Goal: Transaction & Acquisition: Book appointment/travel/reservation

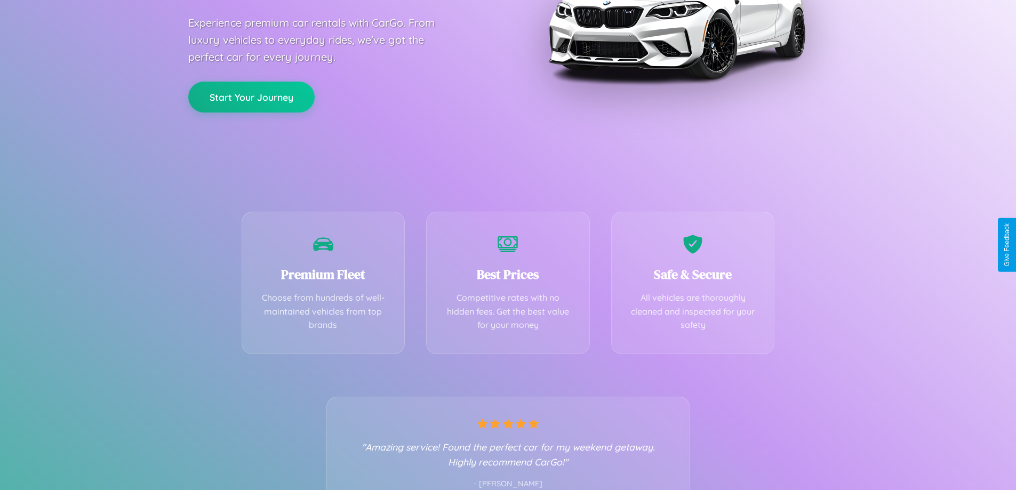
scroll to position [210, 0]
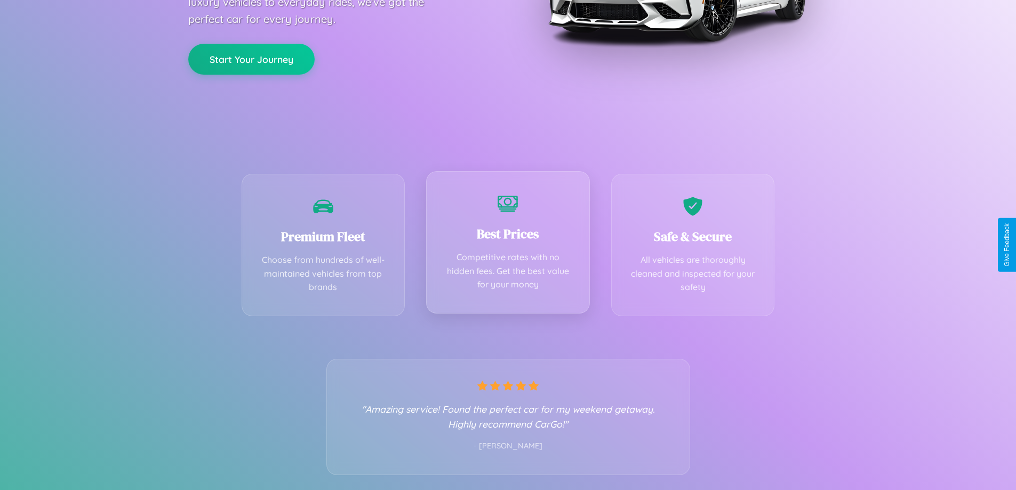
click at [508, 245] on div "Best Prices Competitive rates with no hidden fees. Get the best value for your …" at bounding box center [508, 242] width 164 height 142
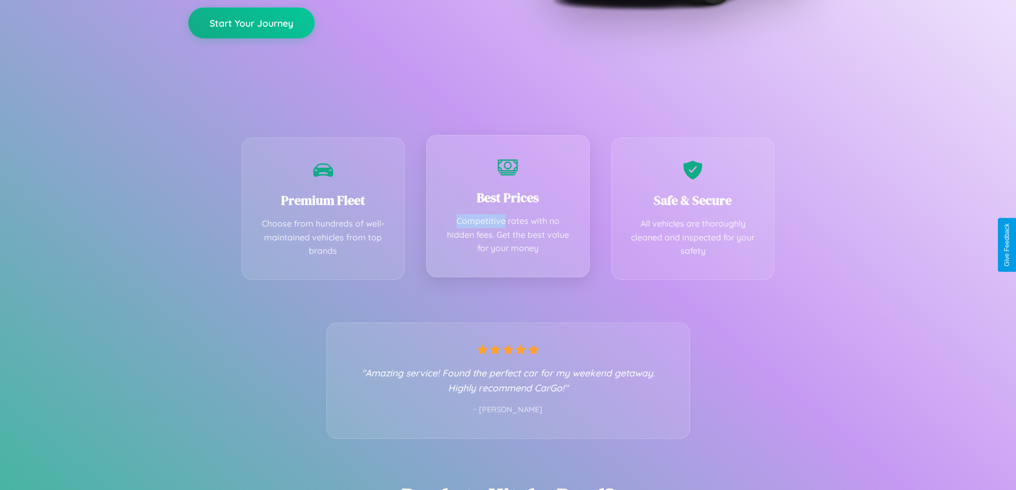
scroll to position [0, 0]
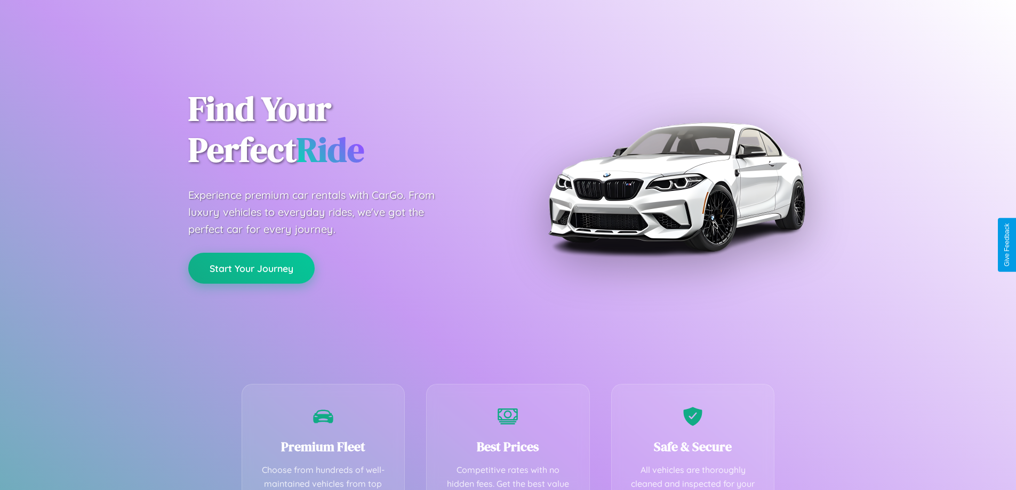
click at [251, 268] on button "Start Your Journey" at bounding box center [251, 268] width 126 height 31
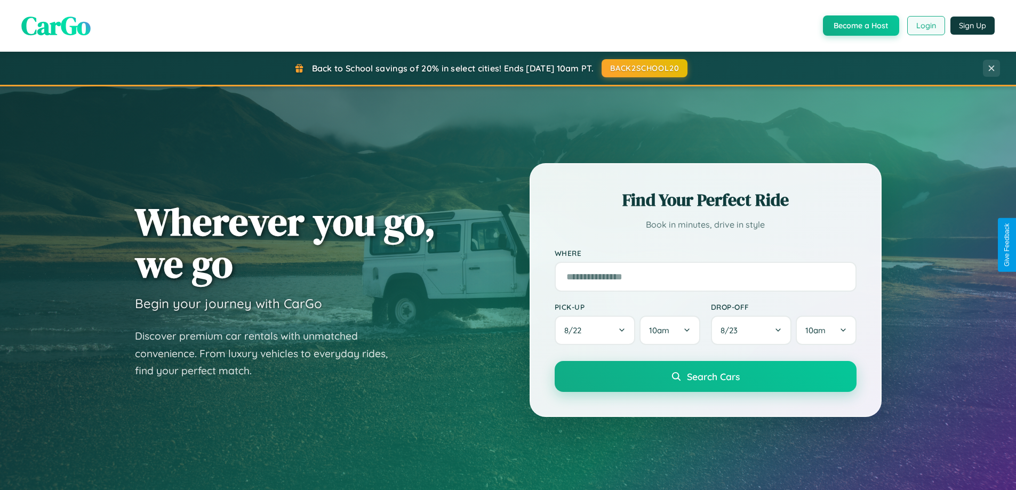
click at [926, 26] on button "Login" at bounding box center [926, 25] width 38 height 19
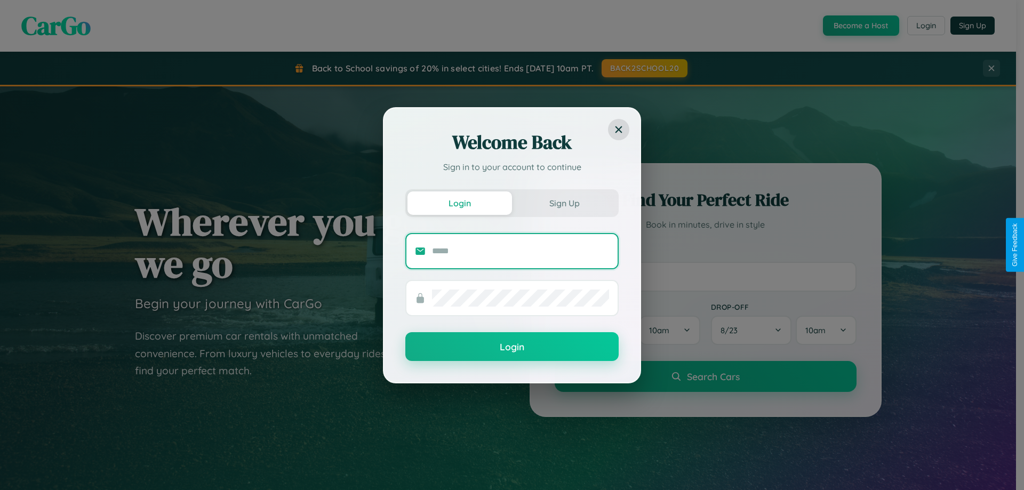
click at [521, 251] on input "text" at bounding box center [520, 251] width 177 height 17
type input "**********"
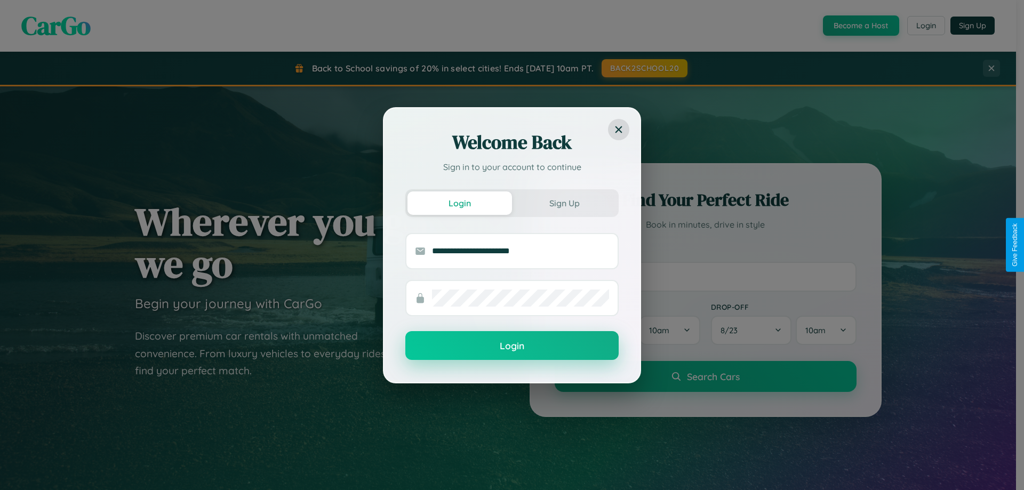
click at [512, 346] on button "Login" at bounding box center [511, 345] width 213 height 29
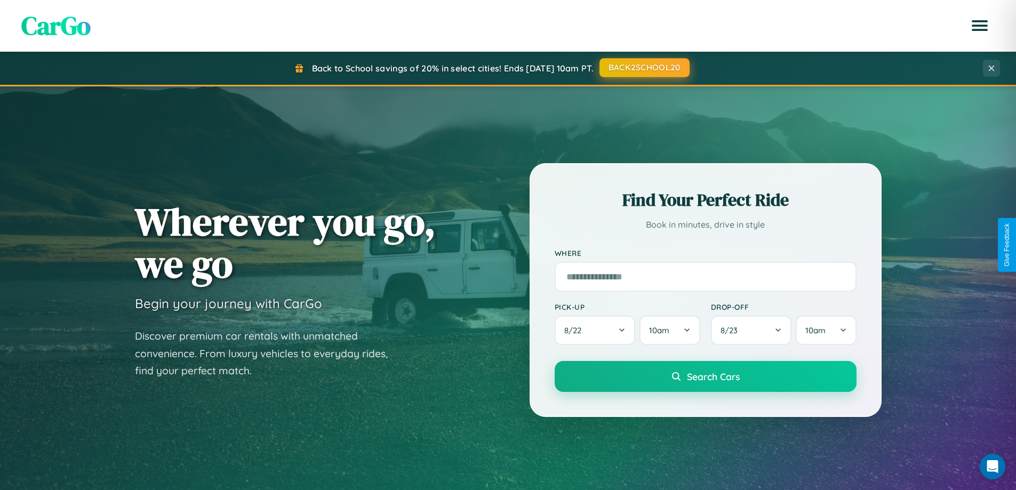
click at [644, 68] on button "BACK2SCHOOL20" at bounding box center [645, 67] width 90 height 19
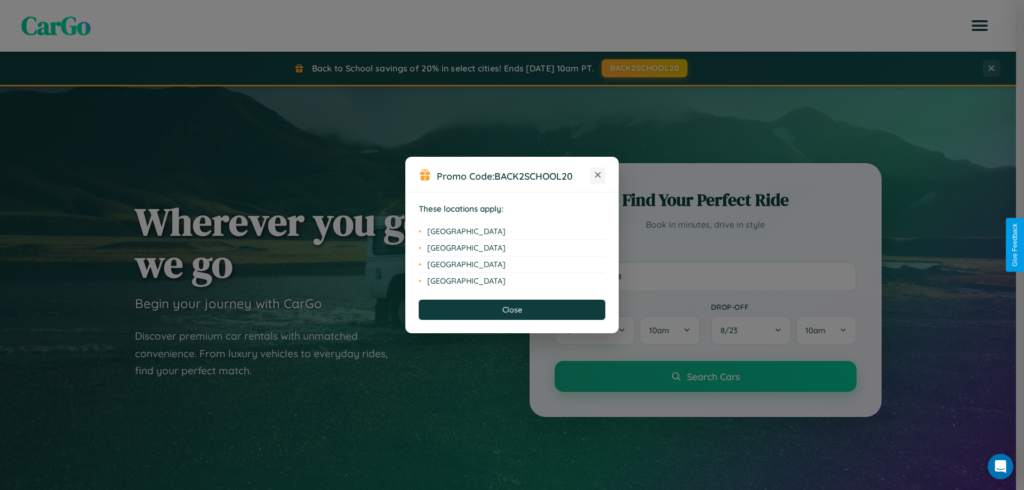
click at [598, 176] on icon at bounding box center [598, 175] width 6 height 6
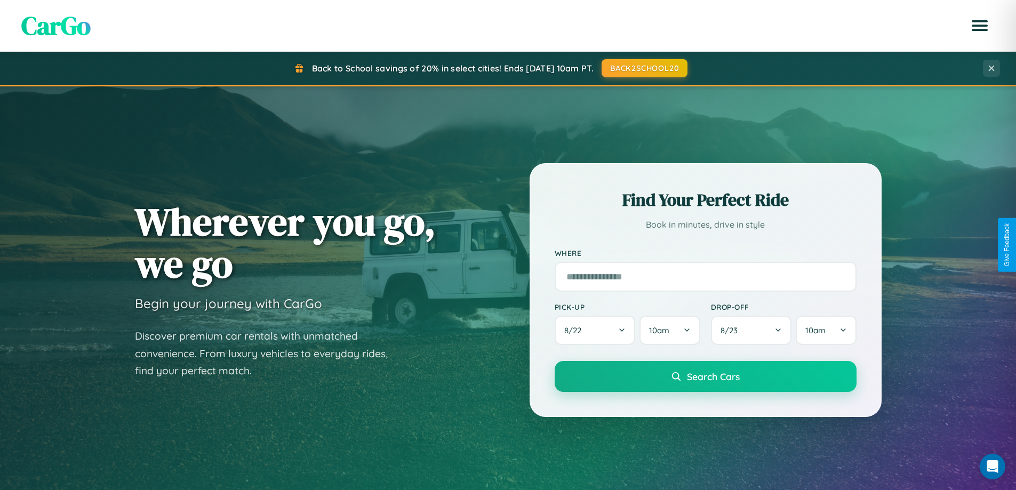
scroll to position [460, 0]
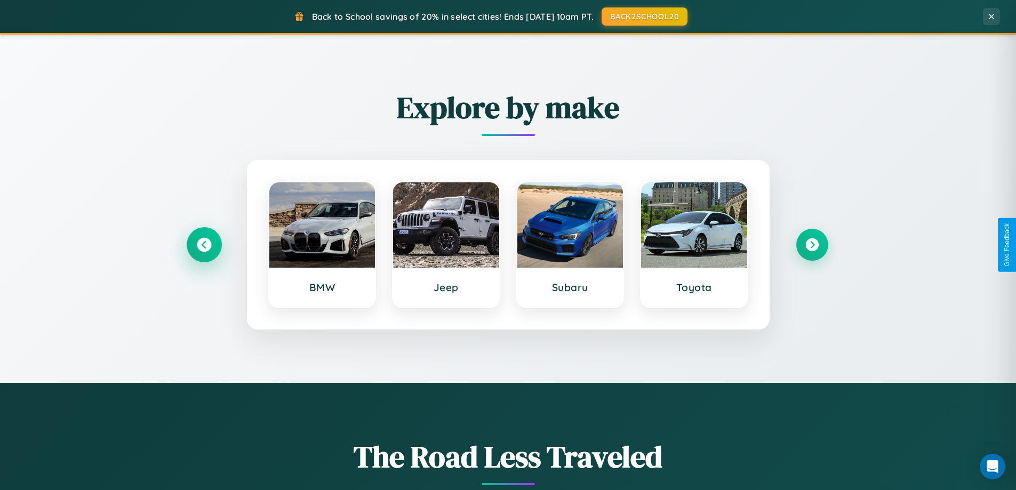
click at [204, 245] on icon at bounding box center [204, 245] width 14 height 14
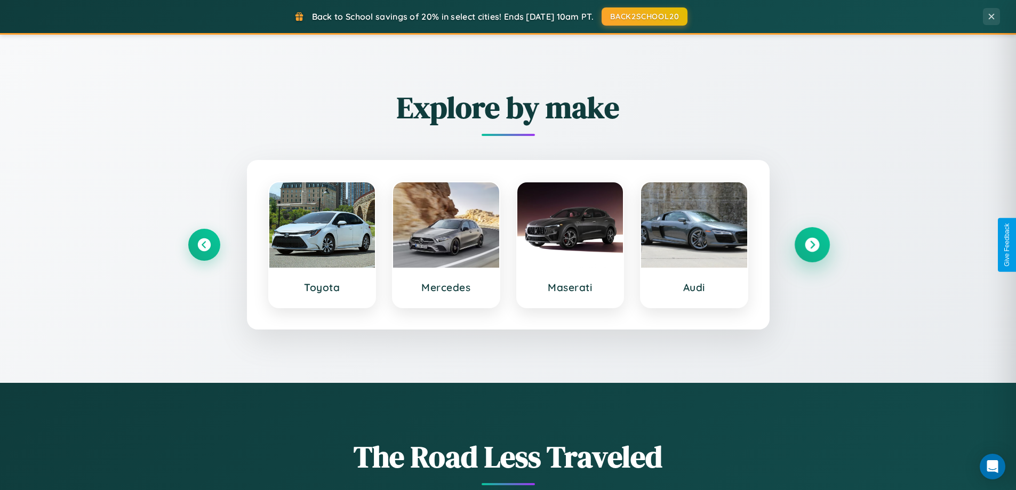
click at [812, 245] on icon at bounding box center [812, 245] width 14 height 14
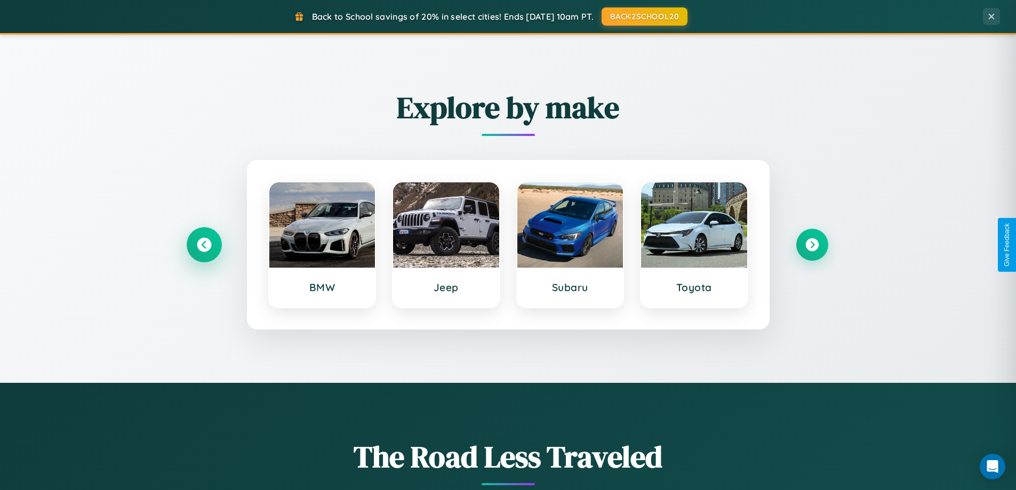
click at [204, 245] on icon at bounding box center [204, 245] width 14 height 14
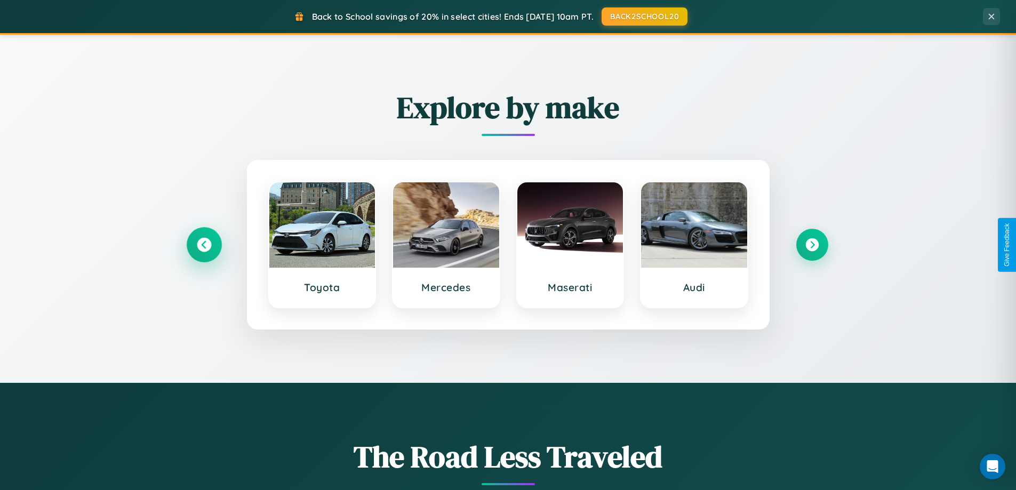
click at [204, 245] on icon at bounding box center [204, 245] width 14 height 14
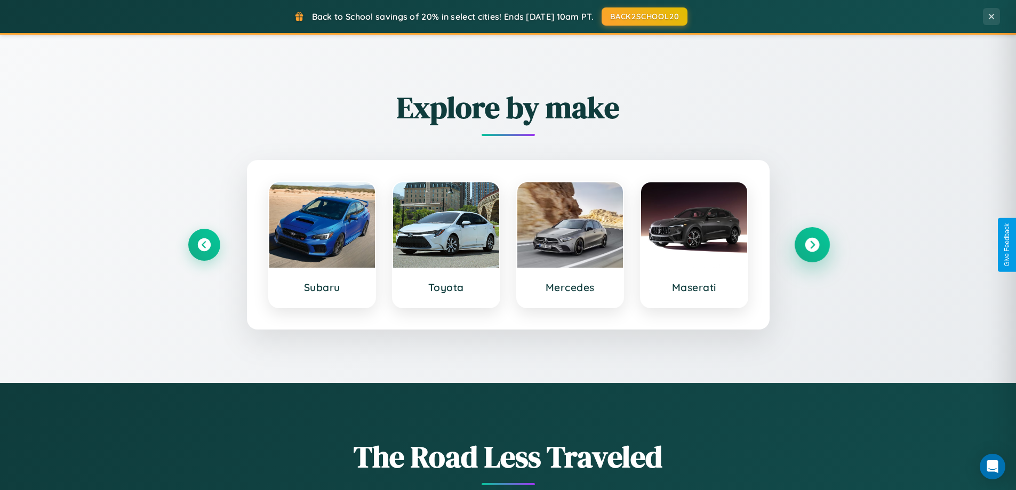
click at [812, 245] on icon at bounding box center [812, 245] width 14 height 14
